Goal: Task Accomplishment & Management: Manage account settings

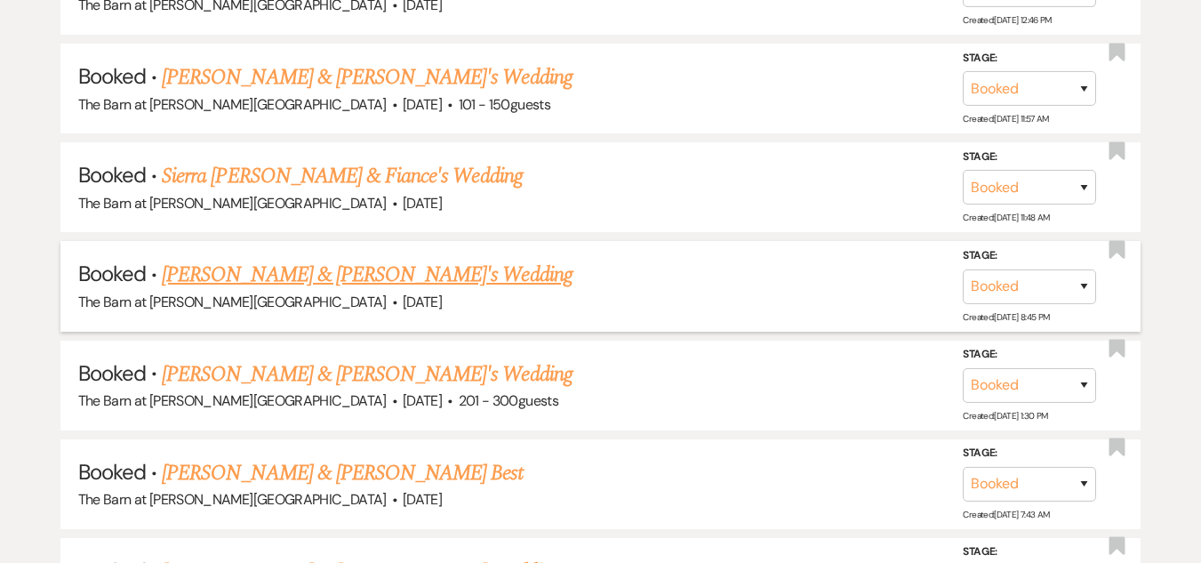
click at [364, 276] on link "[PERSON_NAME] & [PERSON_NAME]'s Wedding" at bounding box center [367, 275] width 411 height 32
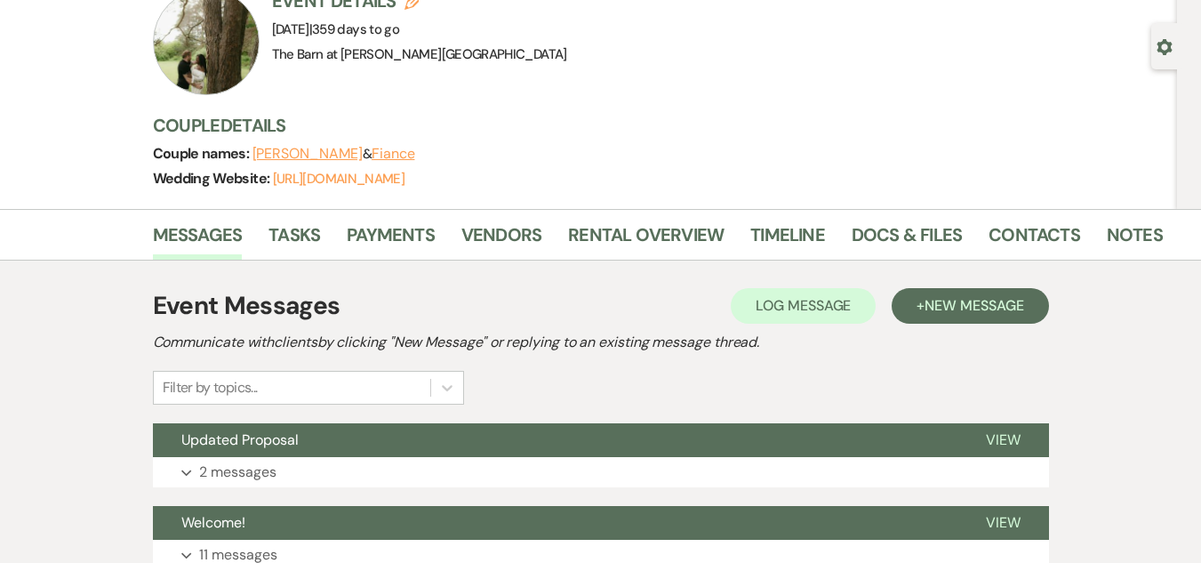
scroll to position [172, 0]
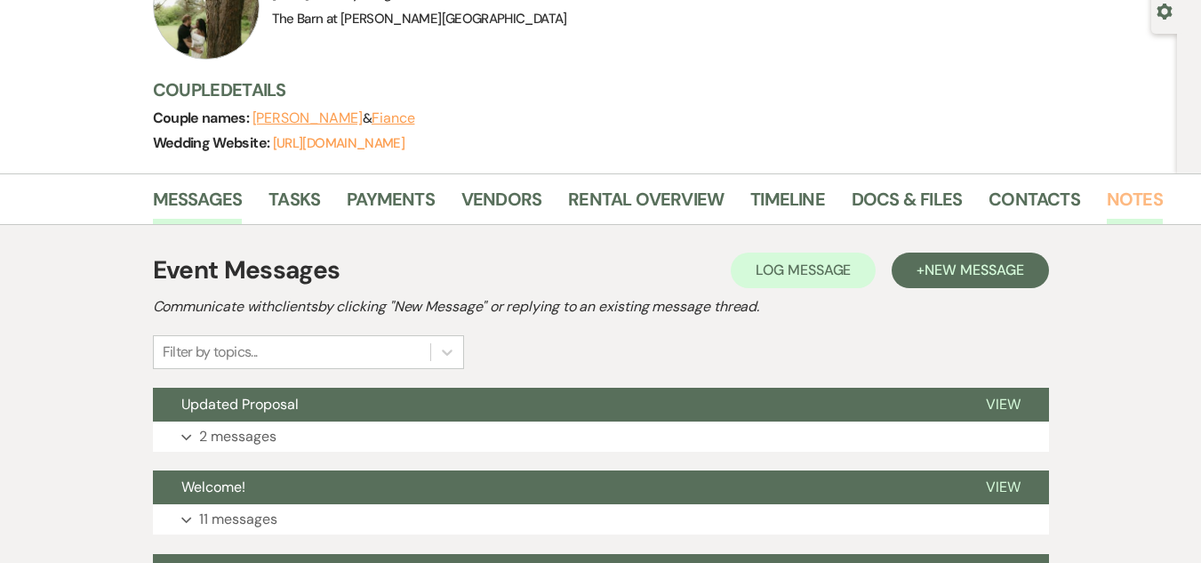
click at [1133, 199] on link "Notes" at bounding box center [1135, 204] width 56 height 39
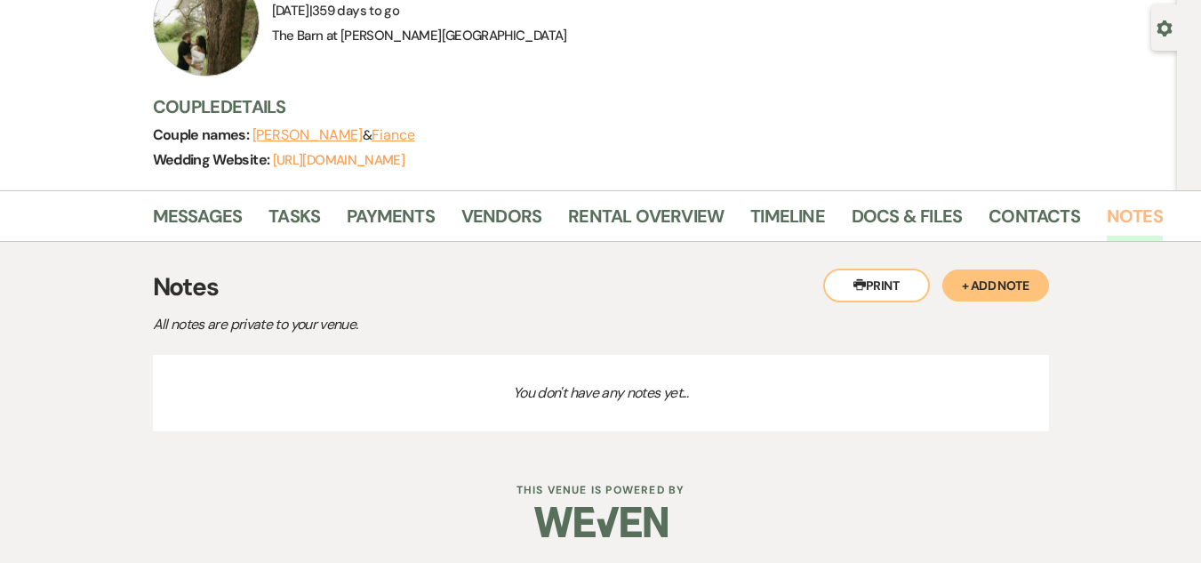
scroll to position [156, 0]
click at [965, 280] on button "+ Add Note" at bounding box center [995, 284] width 107 height 32
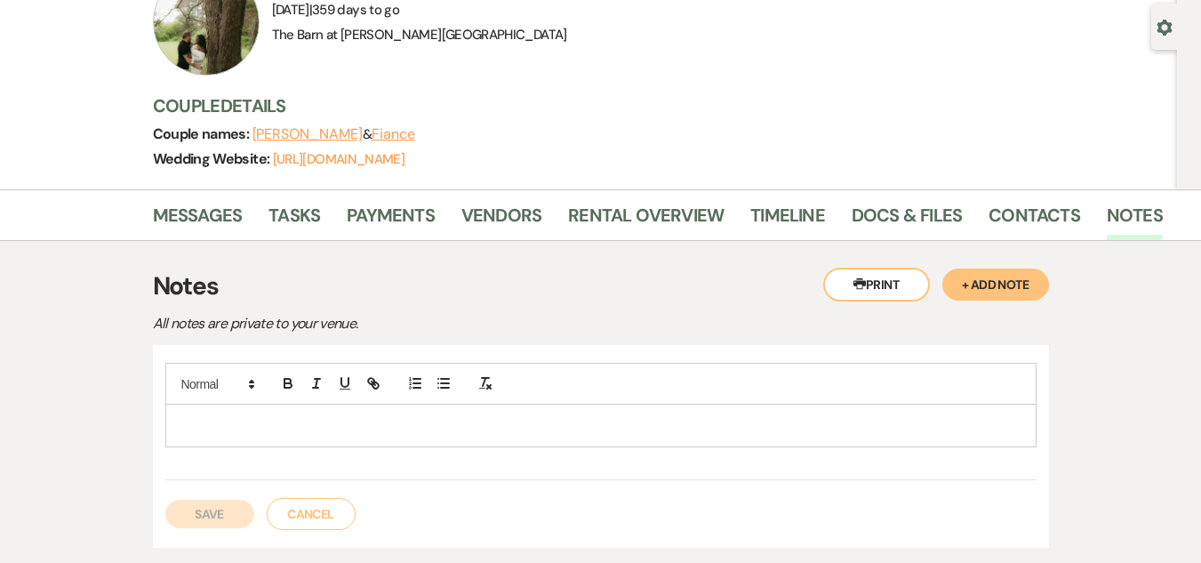
click at [475, 410] on div at bounding box center [600, 424] width 869 height 41
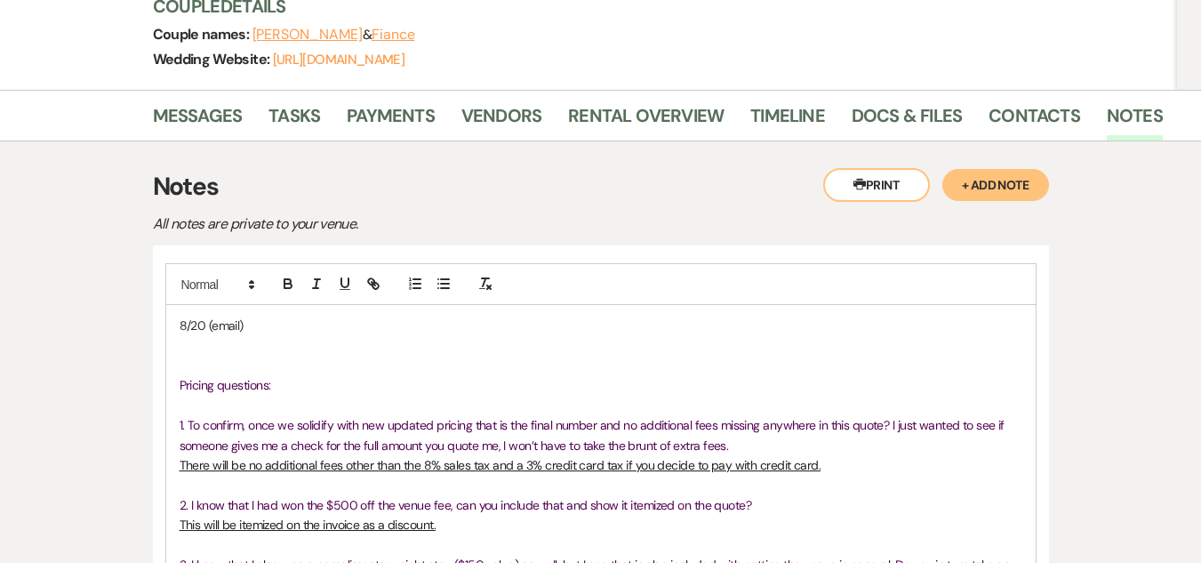
scroll to position [260, 0]
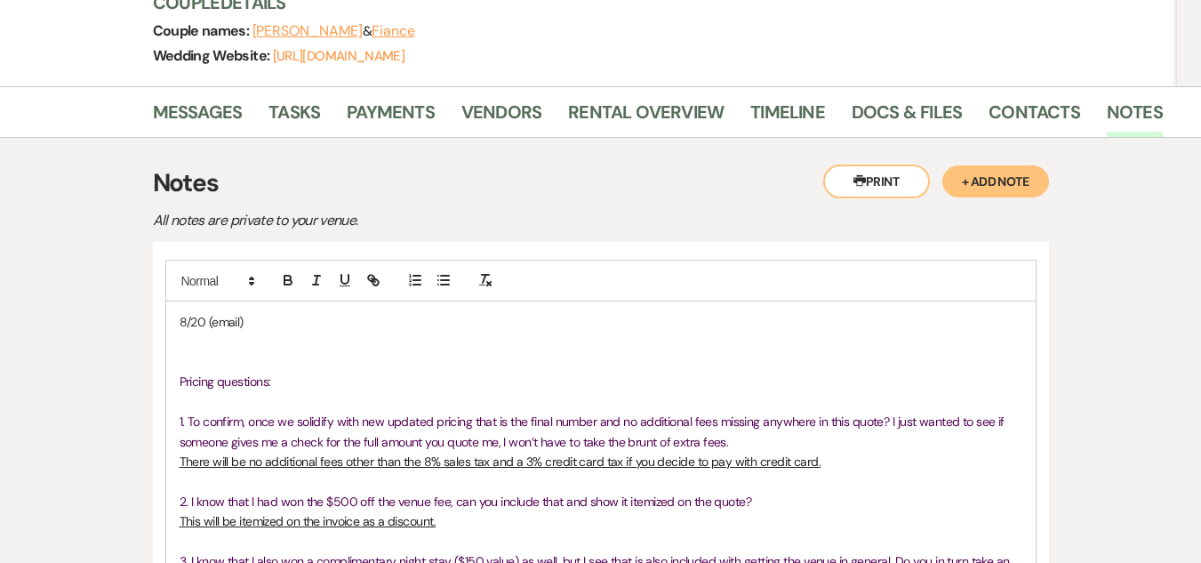
click at [455, 359] on p at bounding box center [601, 362] width 843 height 20
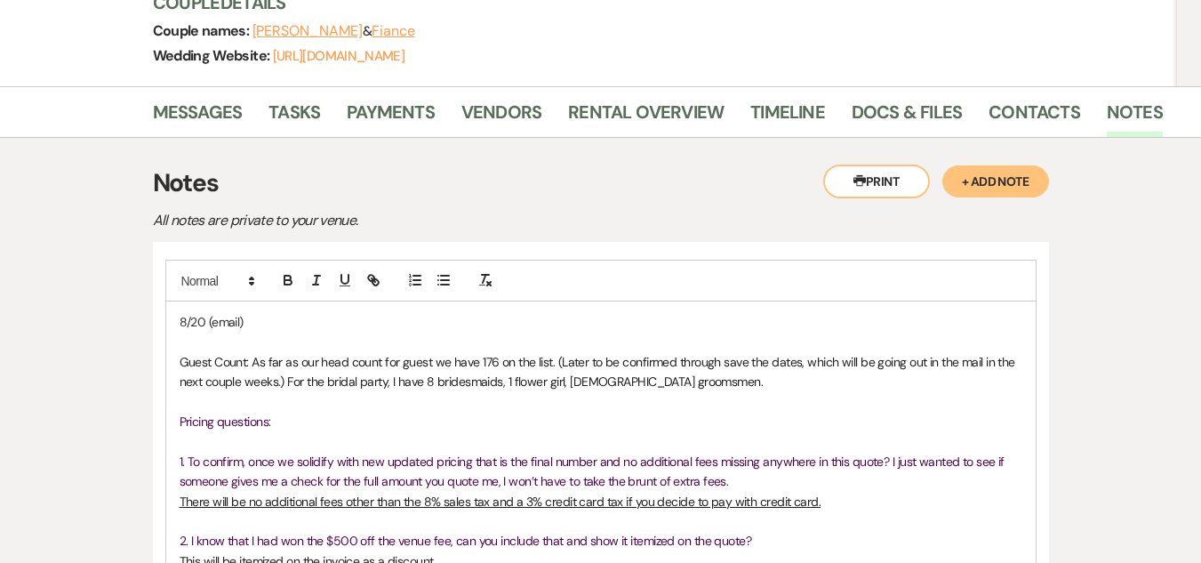
click at [479, 363] on span "Guest Count: As far as our head count for guest we have 176 on the list. (Later…" at bounding box center [599, 372] width 839 height 36
click at [893, 362] on span "Guest Count: 176 on the list. (Later to be confirmed through save the dates, wh…" at bounding box center [593, 372] width 827 height 36
click at [218, 382] on span "﻿ For the bridal party, I have 8 bridesmaids, 1 flower girl, [DEMOGRAPHIC_DATA]…" at bounding box center [418, 381] width 476 height 16
drag, startPoint x: 279, startPoint y: 376, endPoint x: 244, endPoint y: 378, distance: 35.6
click at [244, 378] on span "bridal party; I have 8 bridesmaids, 1 flower girl, [DEMOGRAPHIC_DATA] groomsmen." at bounding box center [398, 381] width 436 height 16
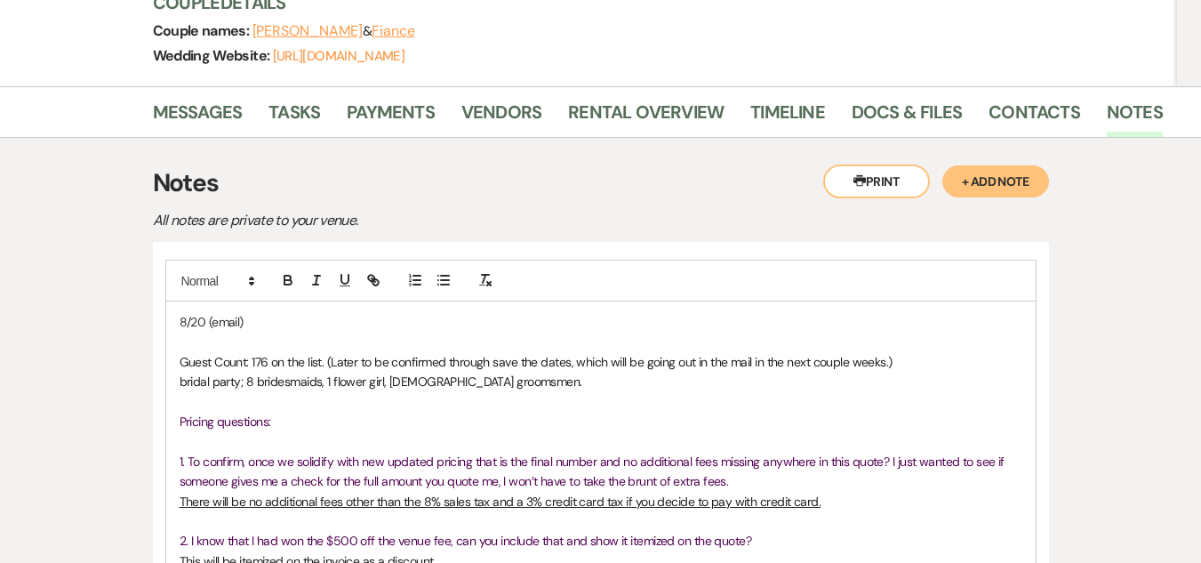
click at [491, 388] on p "bridal party; 8 bridesmaids, 1 flower girl, [DEMOGRAPHIC_DATA] groomsmen." at bounding box center [601, 382] width 843 height 20
click at [328, 365] on span "Guest Count: 176 on the list. (Later to be confirmed through save the dates, wh…" at bounding box center [536, 362] width 713 height 16
drag, startPoint x: 909, startPoint y: 360, endPoint x: 447, endPoint y: 363, distance: 462.3
click at [447, 363] on p "Guest Count: 176 on the list (Later to be confirmed through save the dates, whi…" at bounding box center [601, 362] width 843 height 20
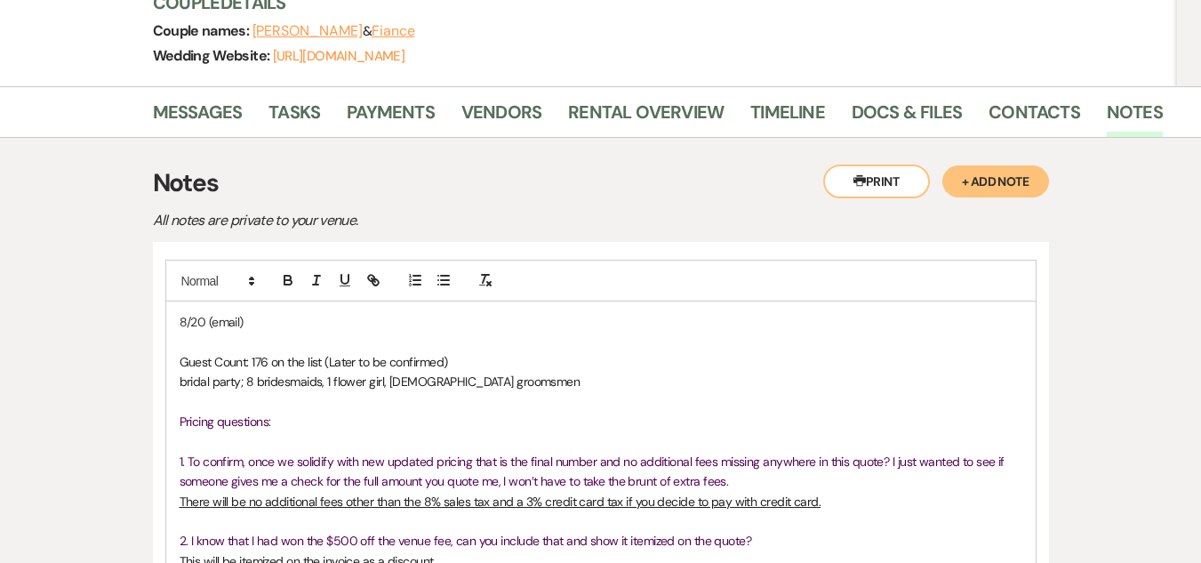
click at [514, 375] on p "bridal party; 8 bridesmaids, 1 flower girl, [DEMOGRAPHIC_DATA] groomsmen" at bounding box center [601, 382] width 843 height 20
click at [244, 385] on span "bridal party; 8 bridesmaids, 1 flower girl, [DEMOGRAPHIC_DATA] groomsmen" at bounding box center [380, 381] width 401 height 16
click at [474, 384] on p "bridal party: 8 bridesmaids, 1 flower girl, [DEMOGRAPHIC_DATA] groomsmen" at bounding box center [601, 382] width 843 height 20
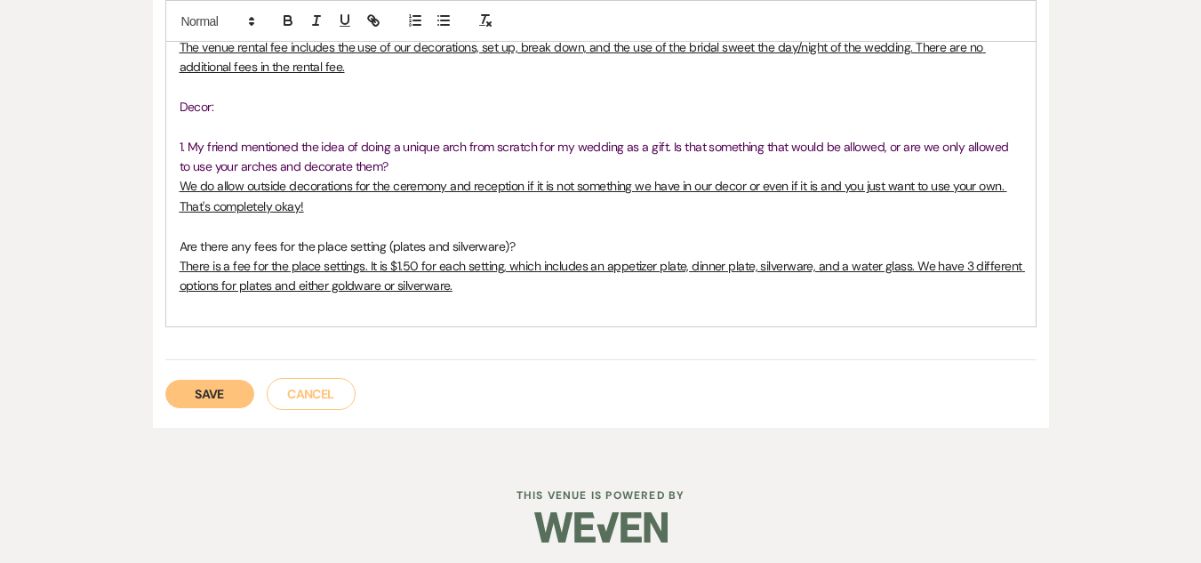
scroll to position [2193, 0]
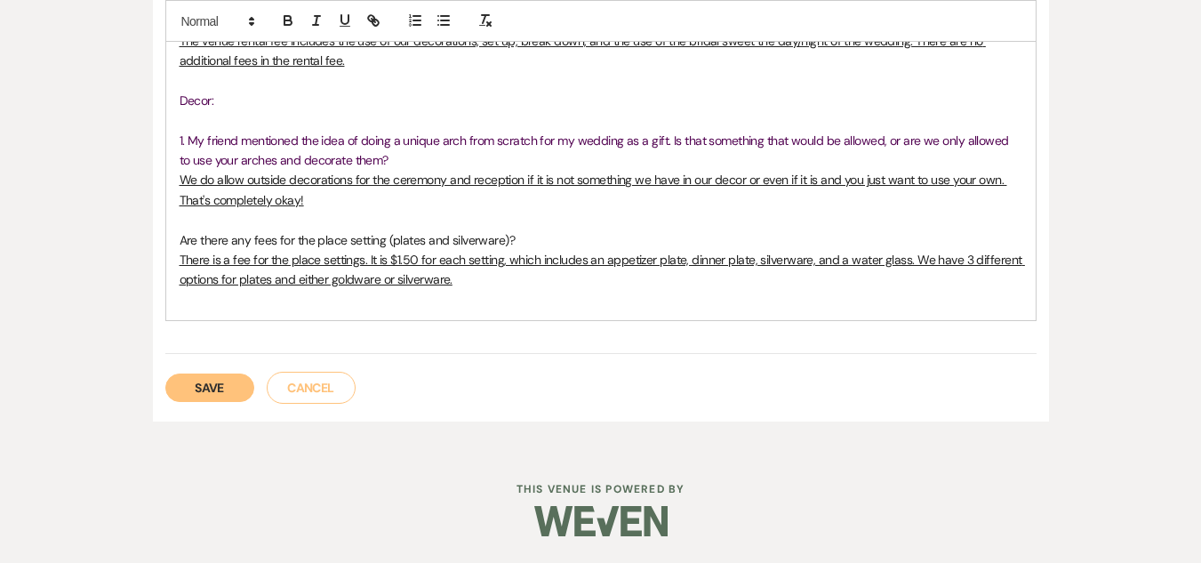
click at [226, 384] on button "Save" at bounding box center [209, 387] width 89 height 28
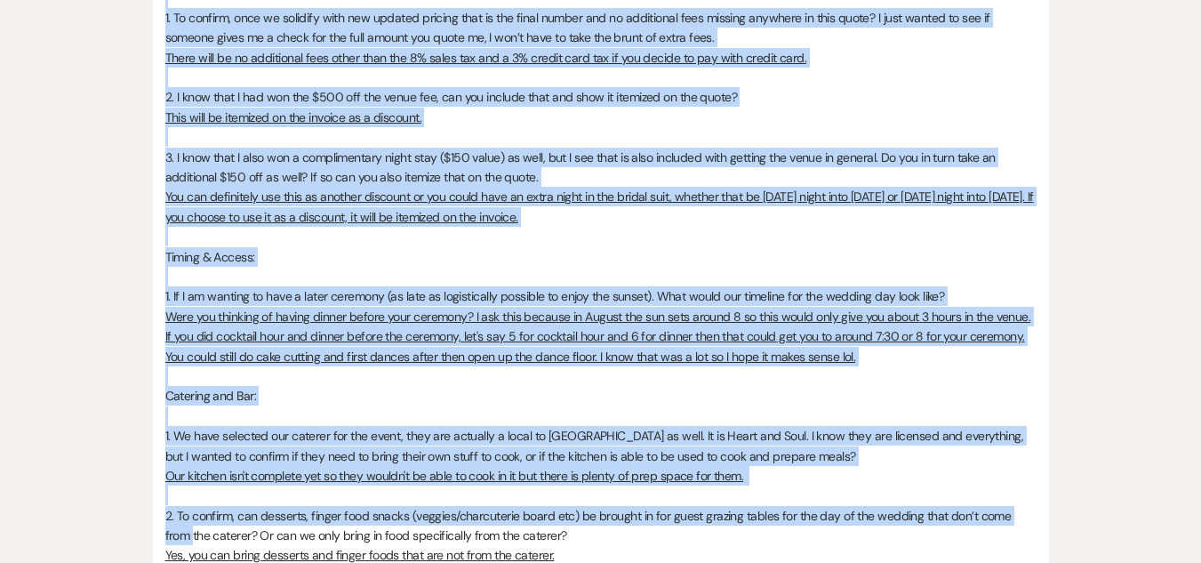
drag, startPoint x: 419, startPoint y: 301, endPoint x: 276, endPoint y: 66, distance: 275.2
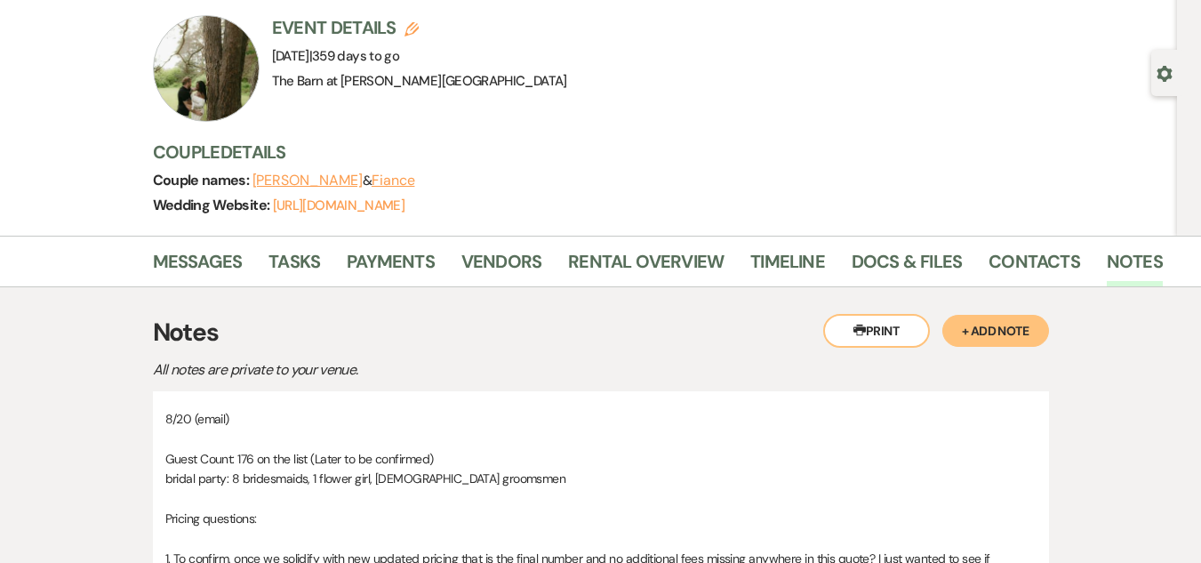
scroll to position [0, 0]
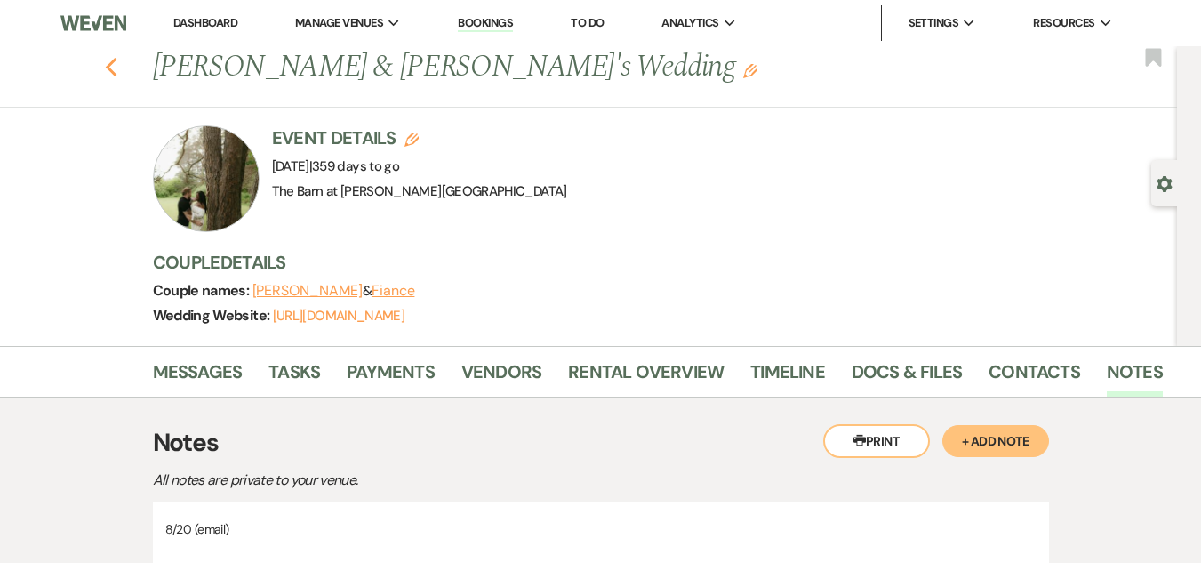
click at [116, 74] on use "button" at bounding box center [111, 68] width 12 height 20
